Goal: Task Accomplishment & Management: Use online tool/utility

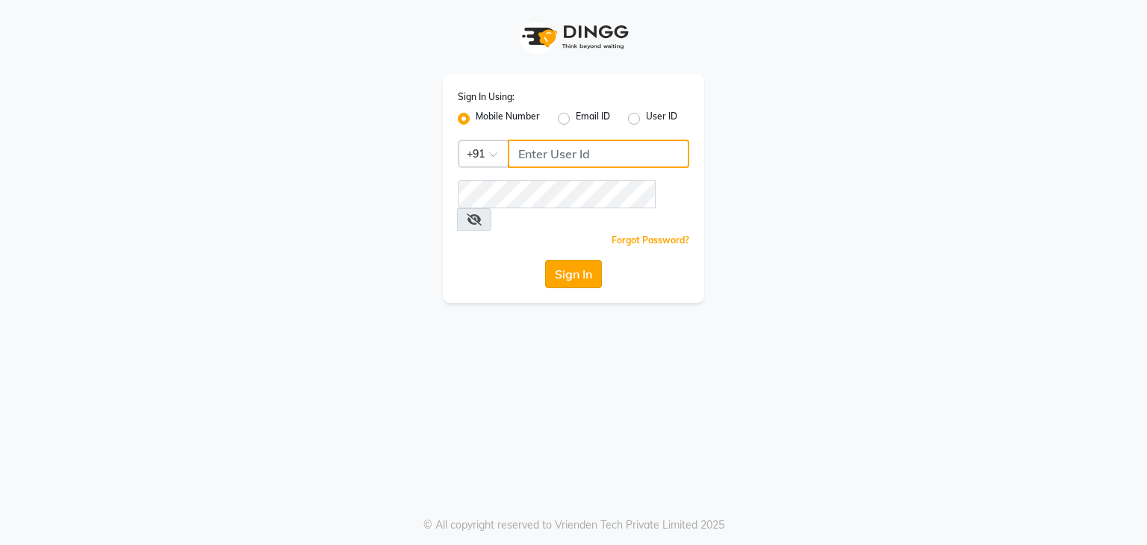
type input "813503095"
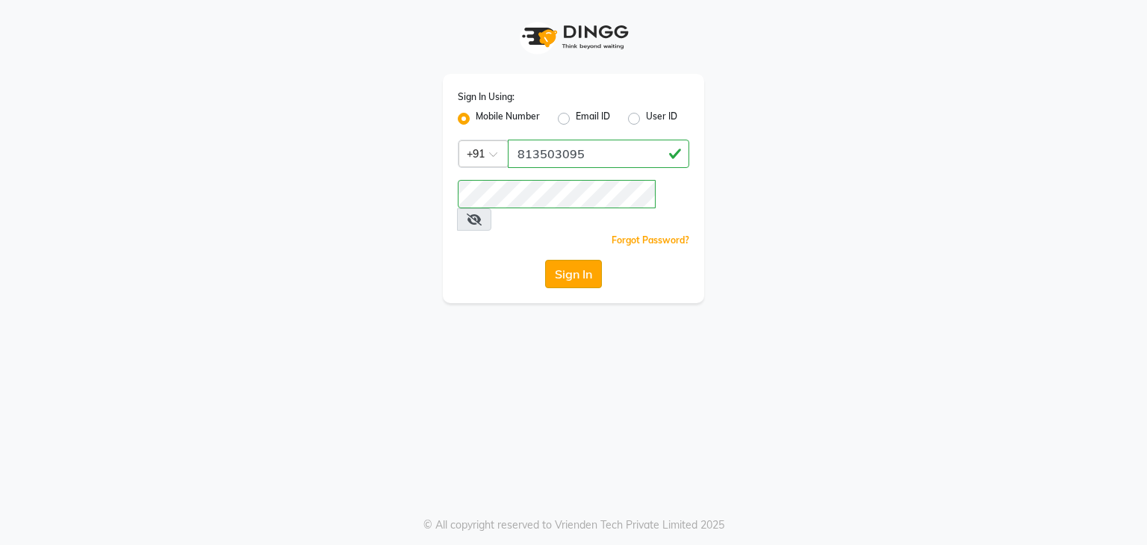
click at [569, 260] on button "Sign In" at bounding box center [573, 274] width 57 height 28
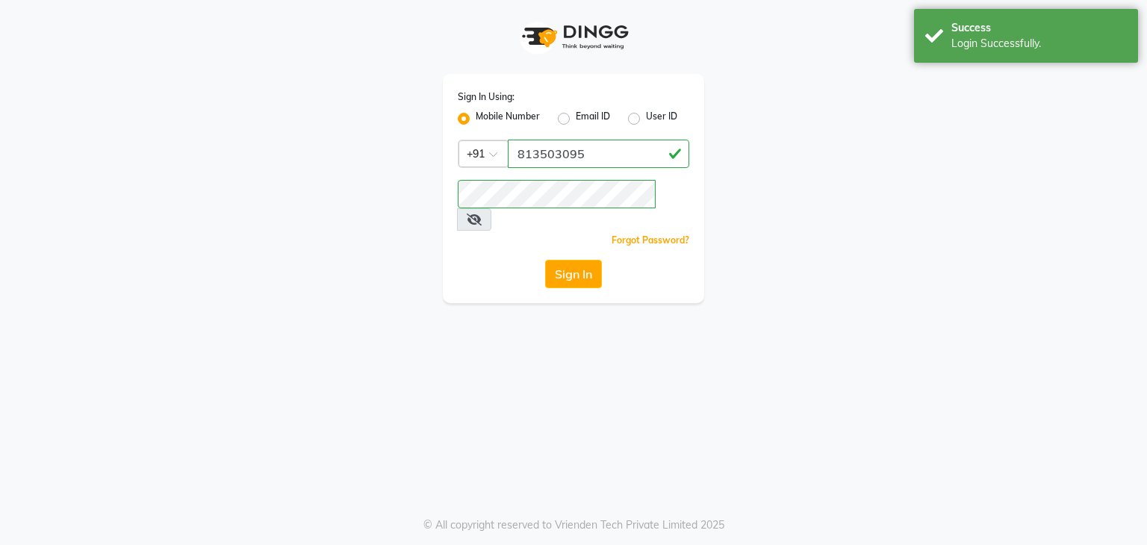
select select "service"
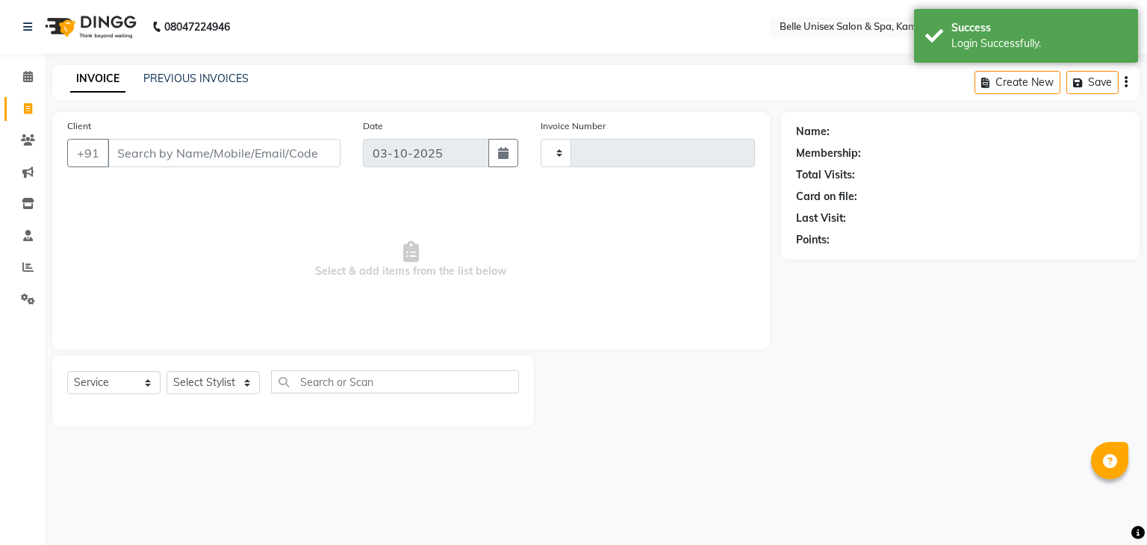
type input "1326"
select select "en"
select select "7291"
